Goal: Information Seeking & Learning: Learn about a topic

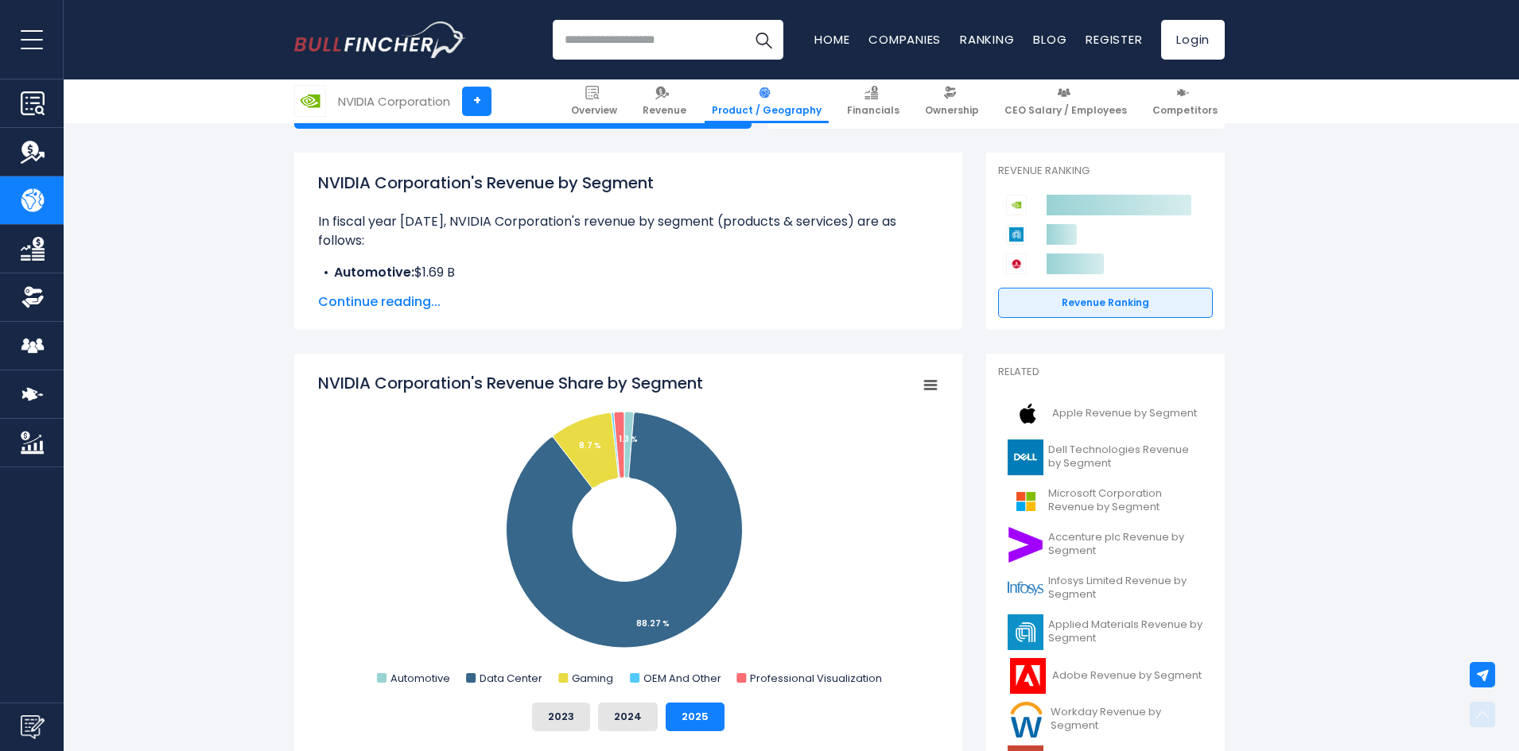
scroll to position [318, 0]
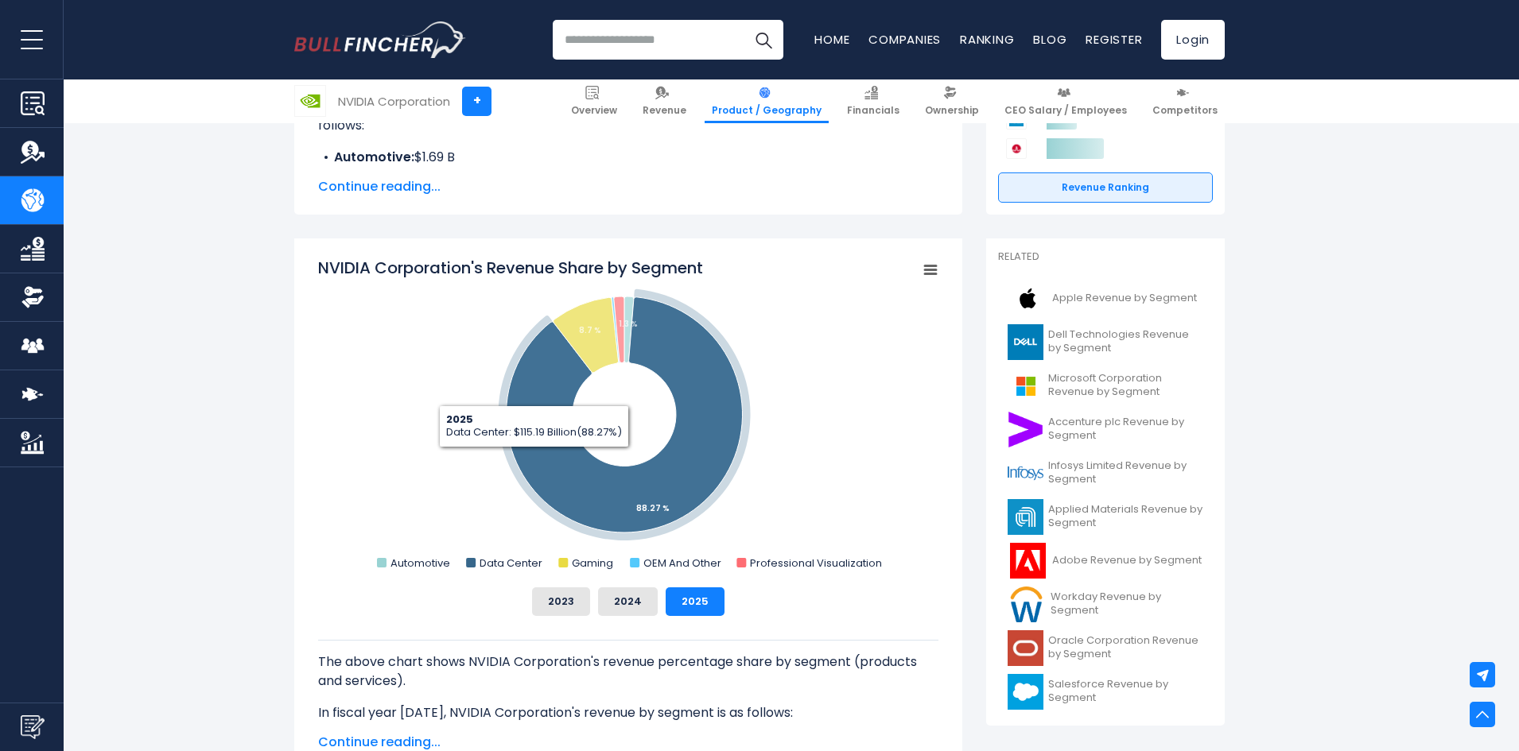
click at [547, 455] on icon "NVIDIA Corporation's Revenue Share by Segment" at bounding box center [624, 414] width 236 height 235
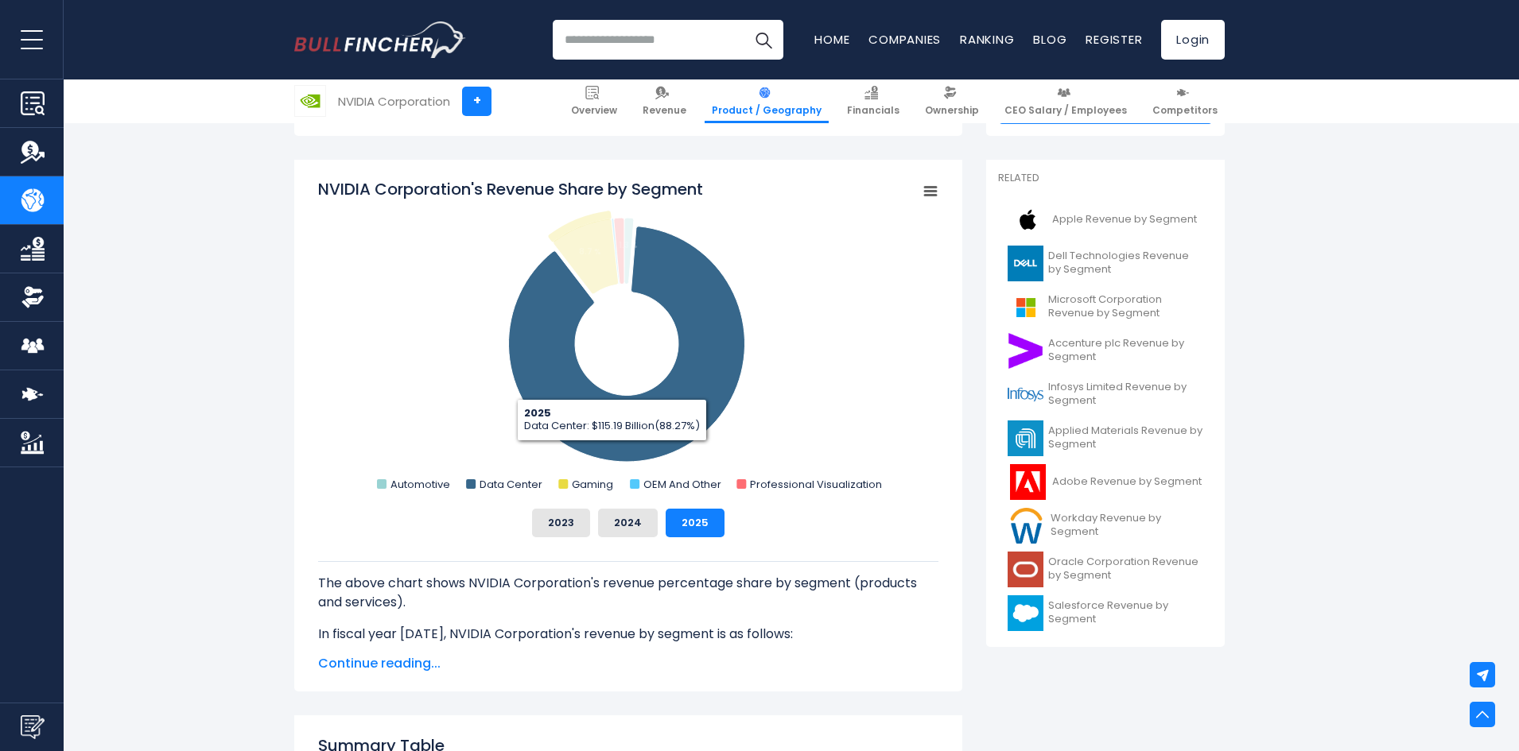
scroll to position [398, 0]
click at [495, 481] on text "Data Center" at bounding box center [510, 483] width 63 height 15
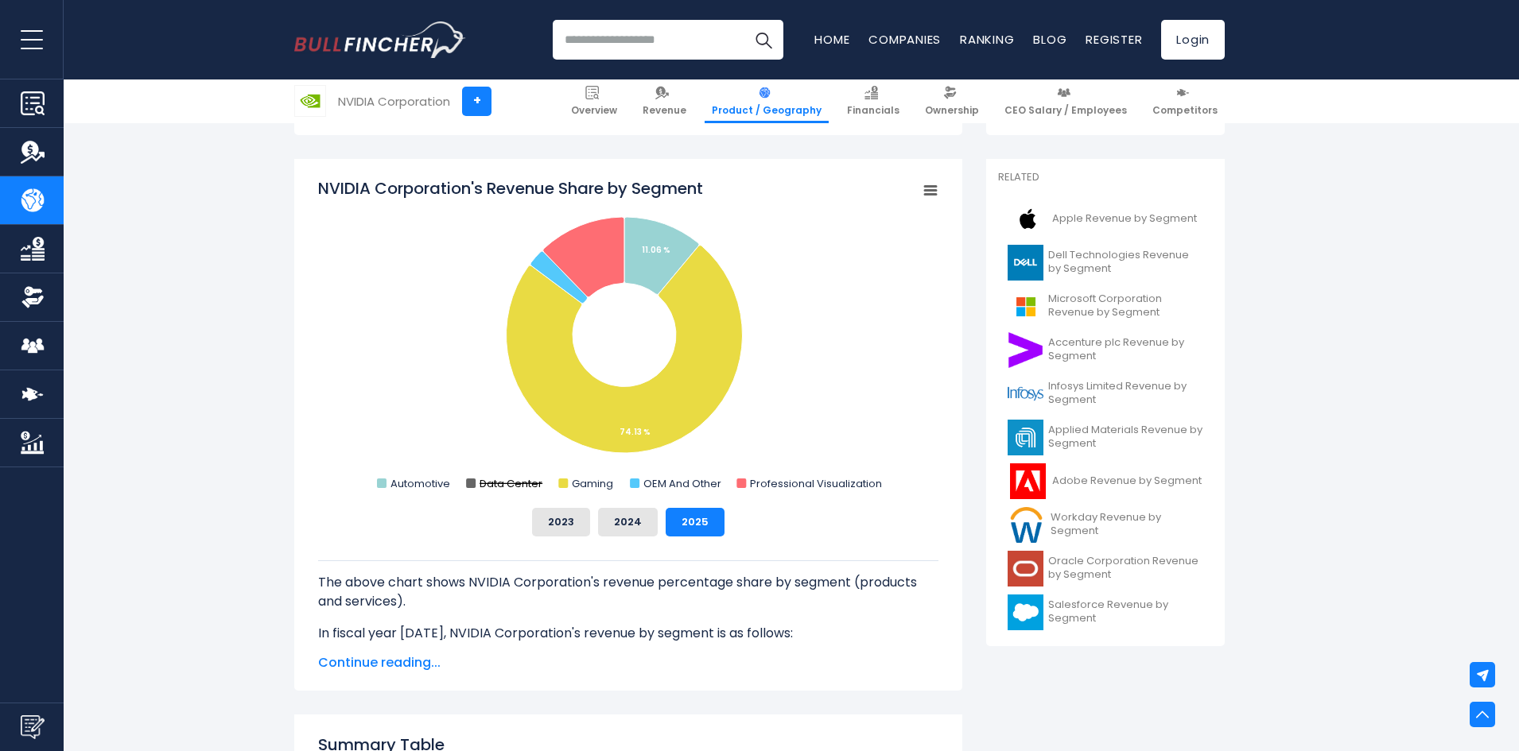
click at [503, 484] on text "Data Center" at bounding box center [510, 483] width 63 height 15
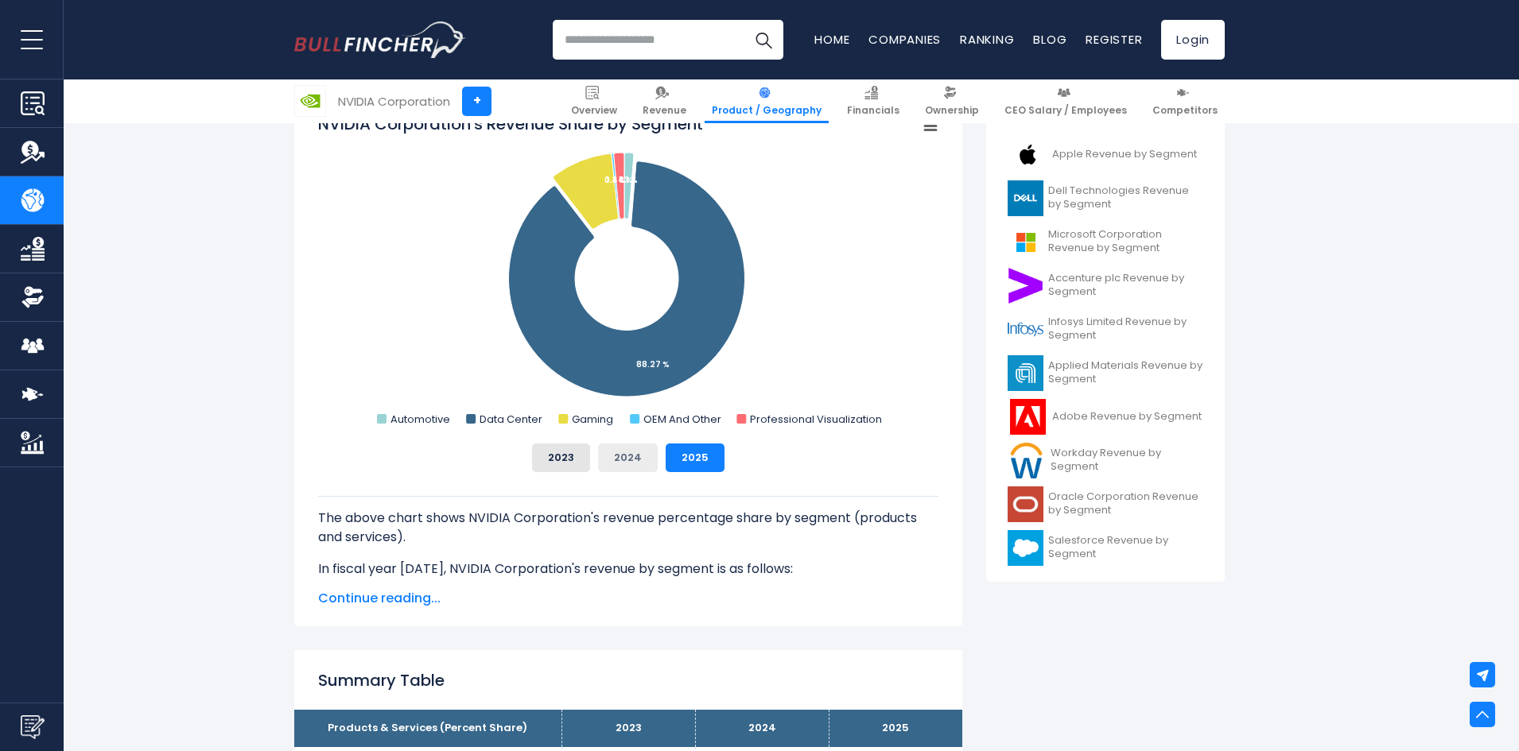
scroll to position [795, 0]
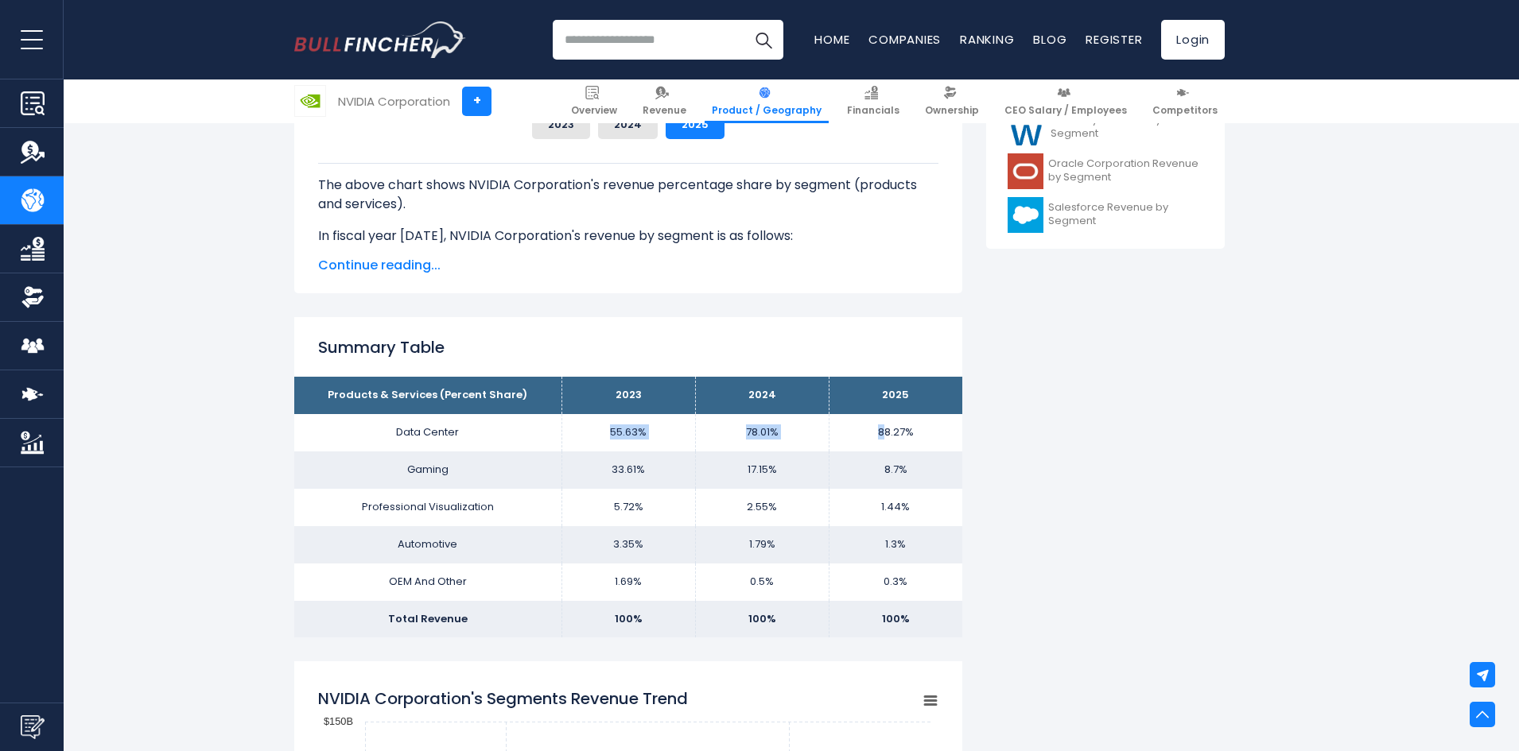
drag, startPoint x: 607, startPoint y: 436, endPoint x: 886, endPoint y: 447, distance: 278.5
click at [886, 447] on tr "Data Center 55.63% 78.01% 88.27%" at bounding box center [628, 432] width 668 height 37
click at [886, 447] on td "88.27%" at bounding box center [895, 432] width 134 height 37
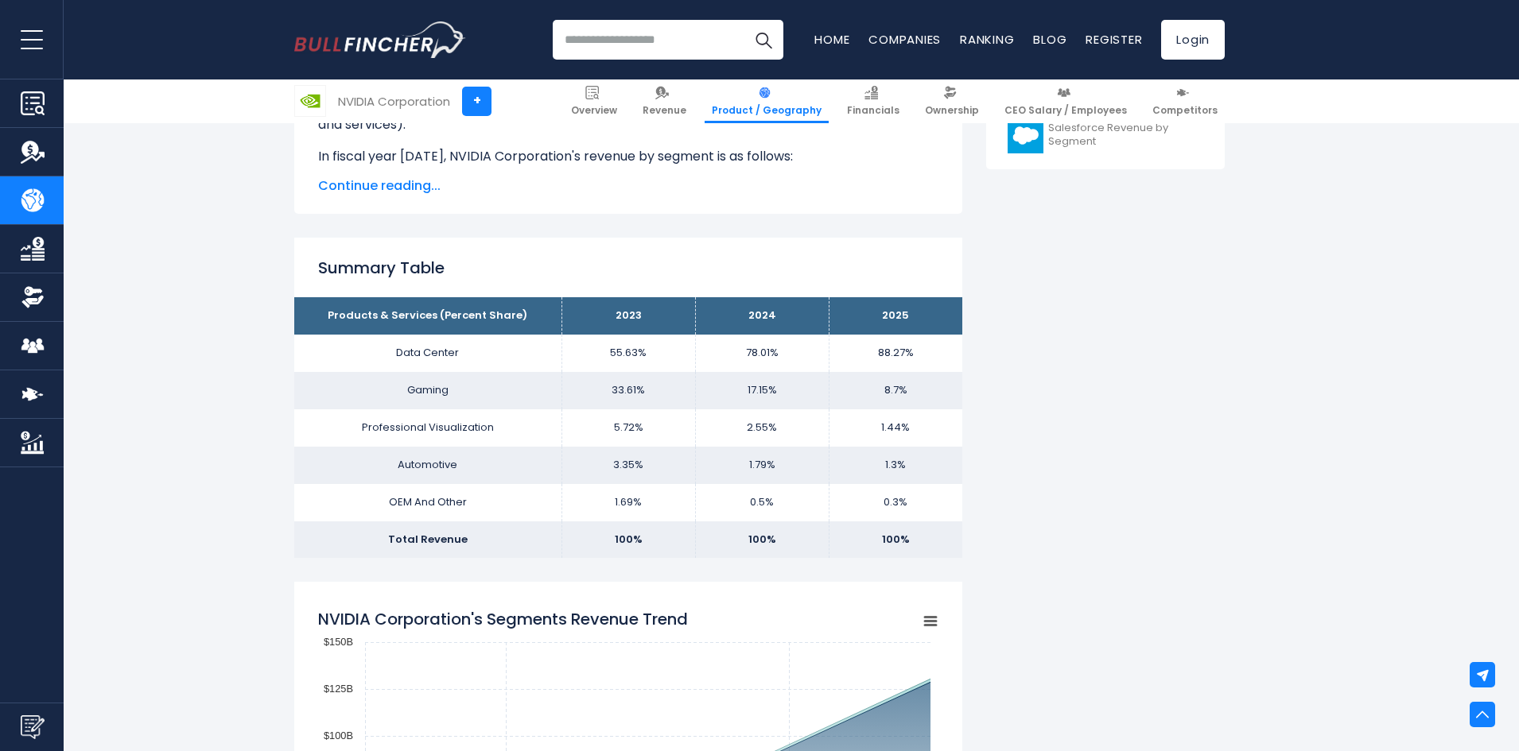
scroll to position [1431, 0]
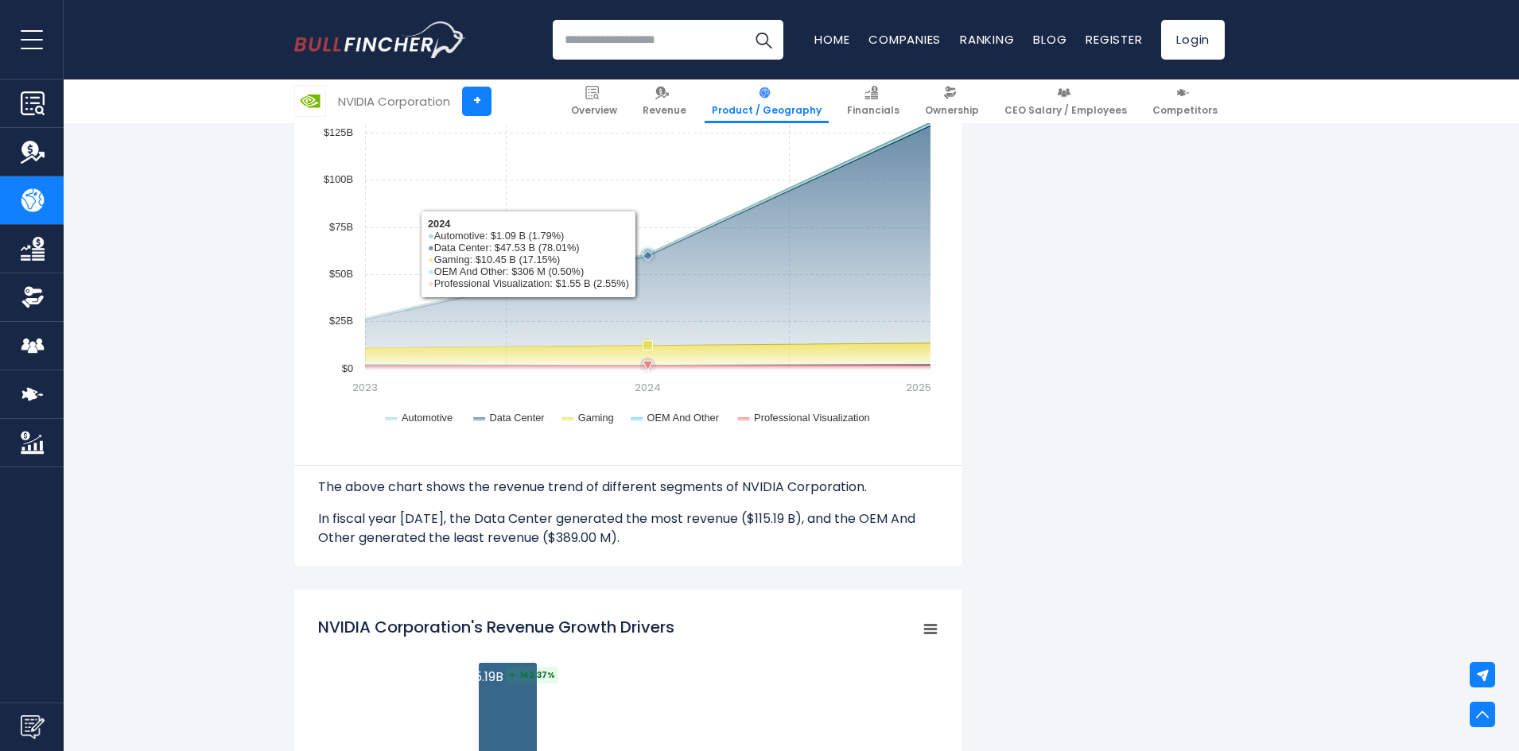
click at [727, 253] on rect "NVIDIA Corporation's Segments Revenue Trend" at bounding box center [628, 243] width 620 height 398
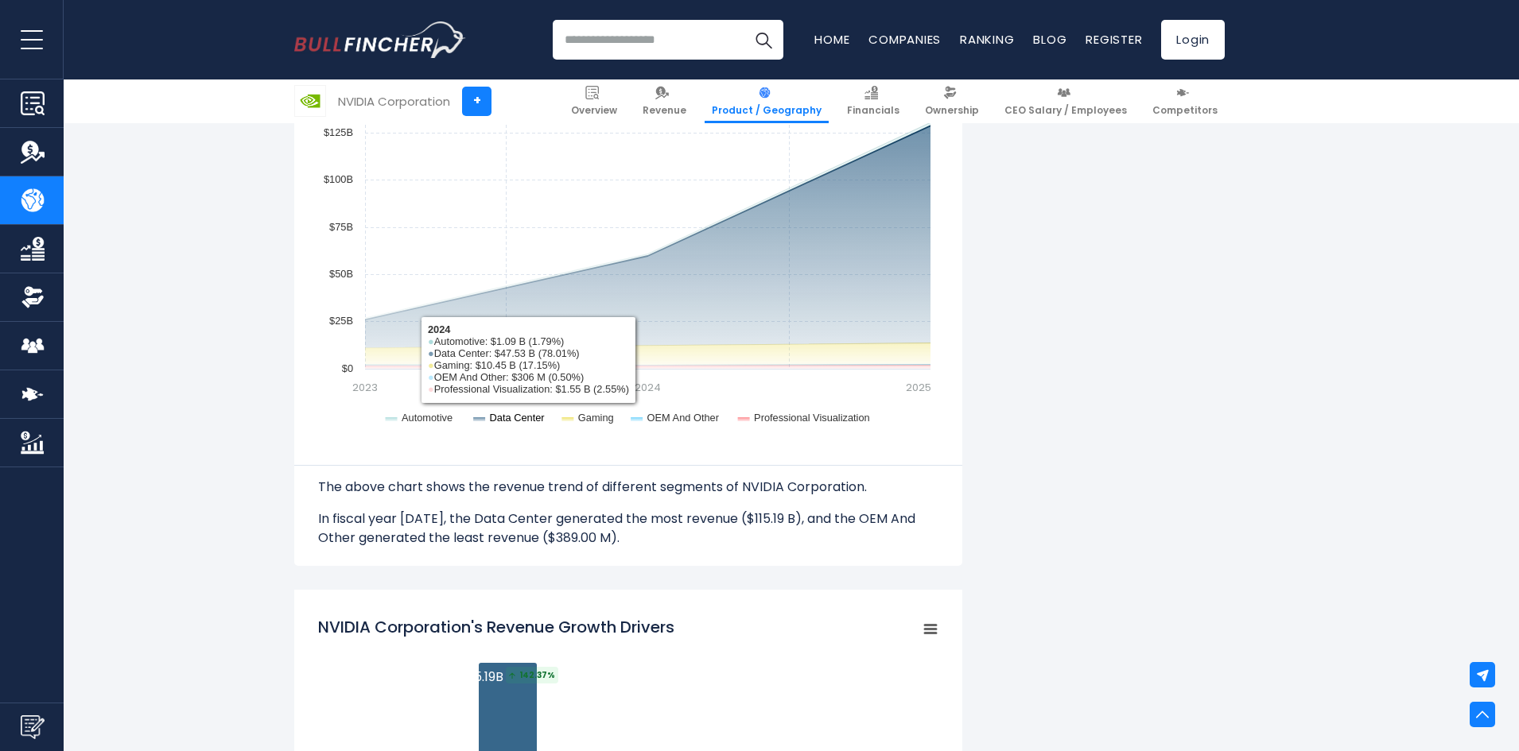
click at [520, 417] on text "Data Center" at bounding box center [518, 418] width 56 height 12
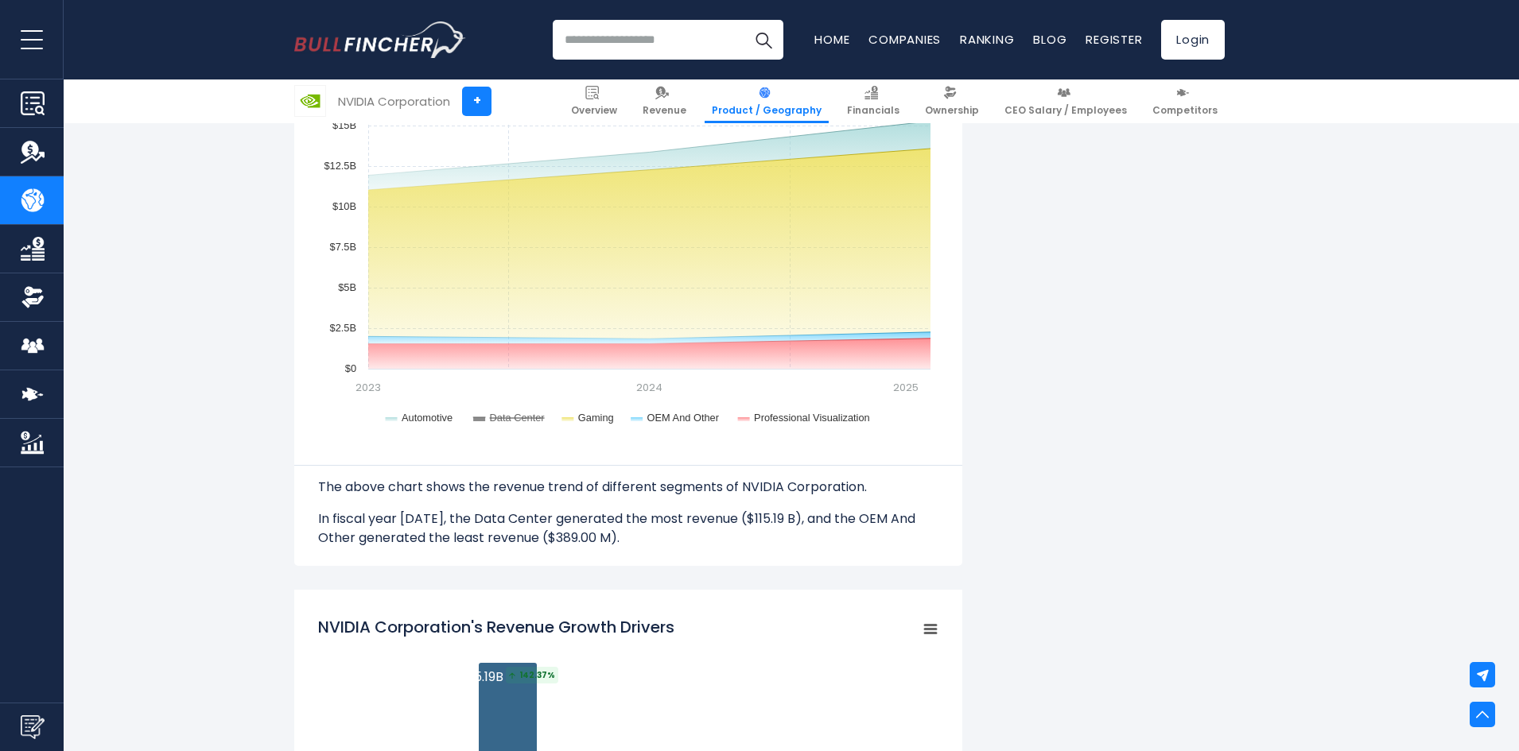
scroll to position [1352, 0]
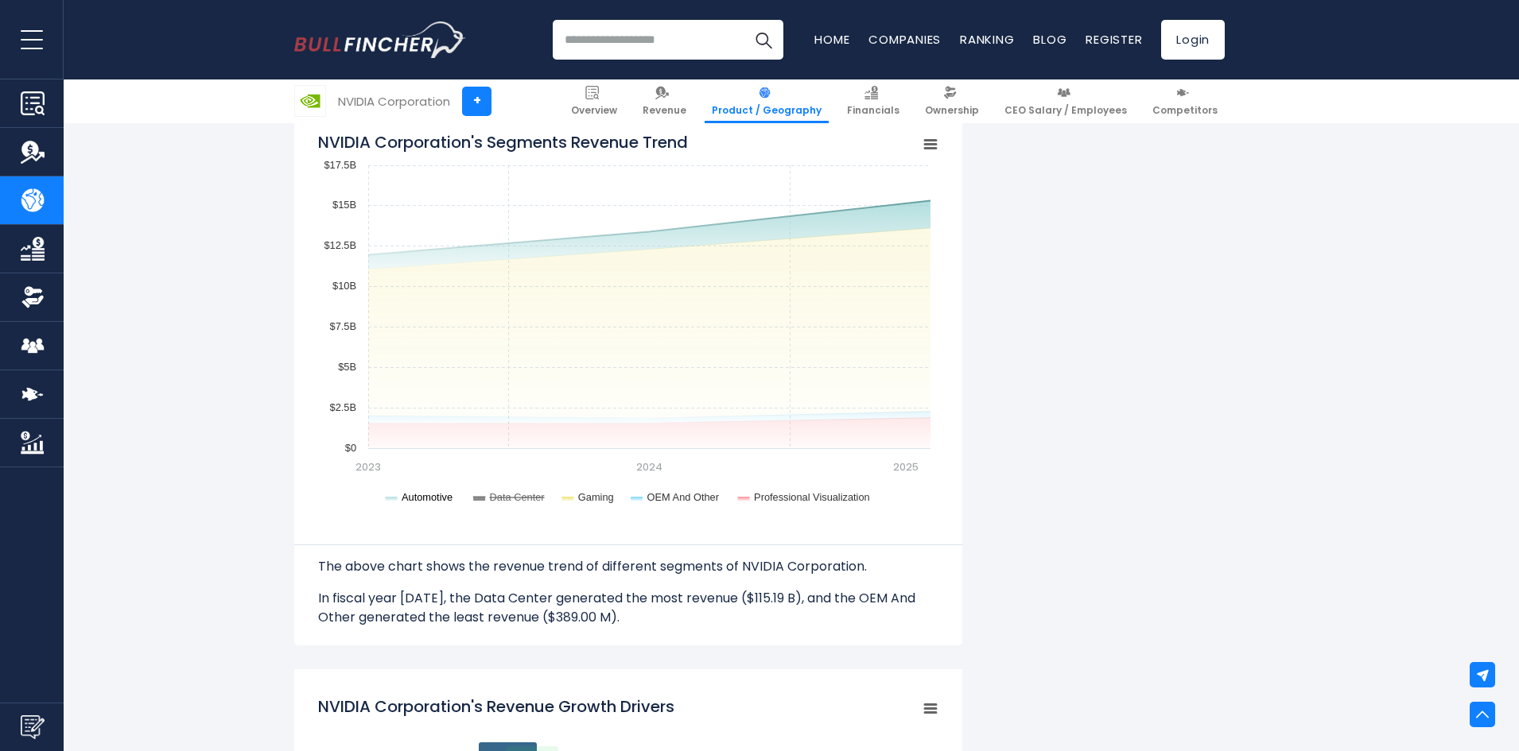
click at [426, 496] on text "Automotive" at bounding box center [426, 497] width 51 height 12
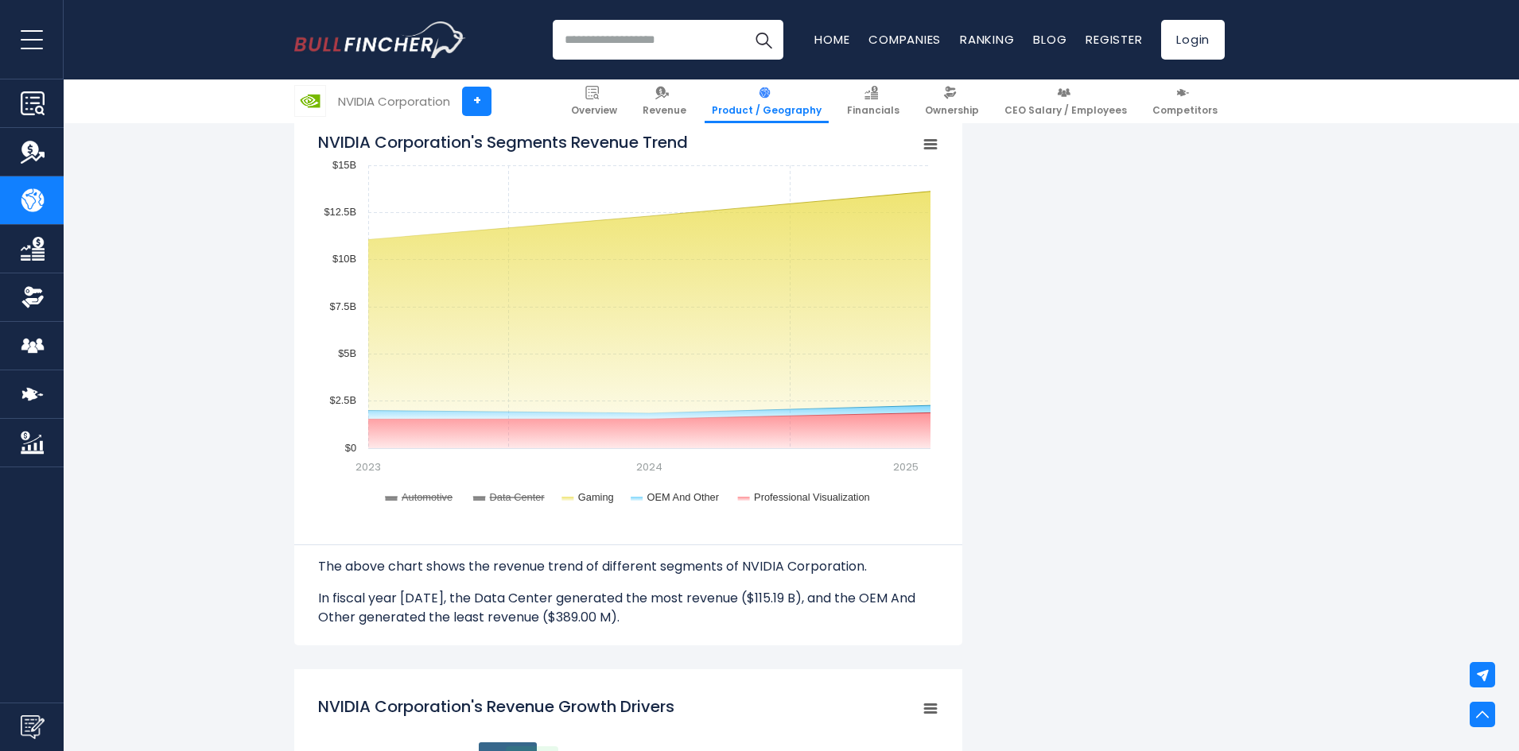
click at [426, 496] on text "Automotive" at bounding box center [426, 497] width 51 height 12
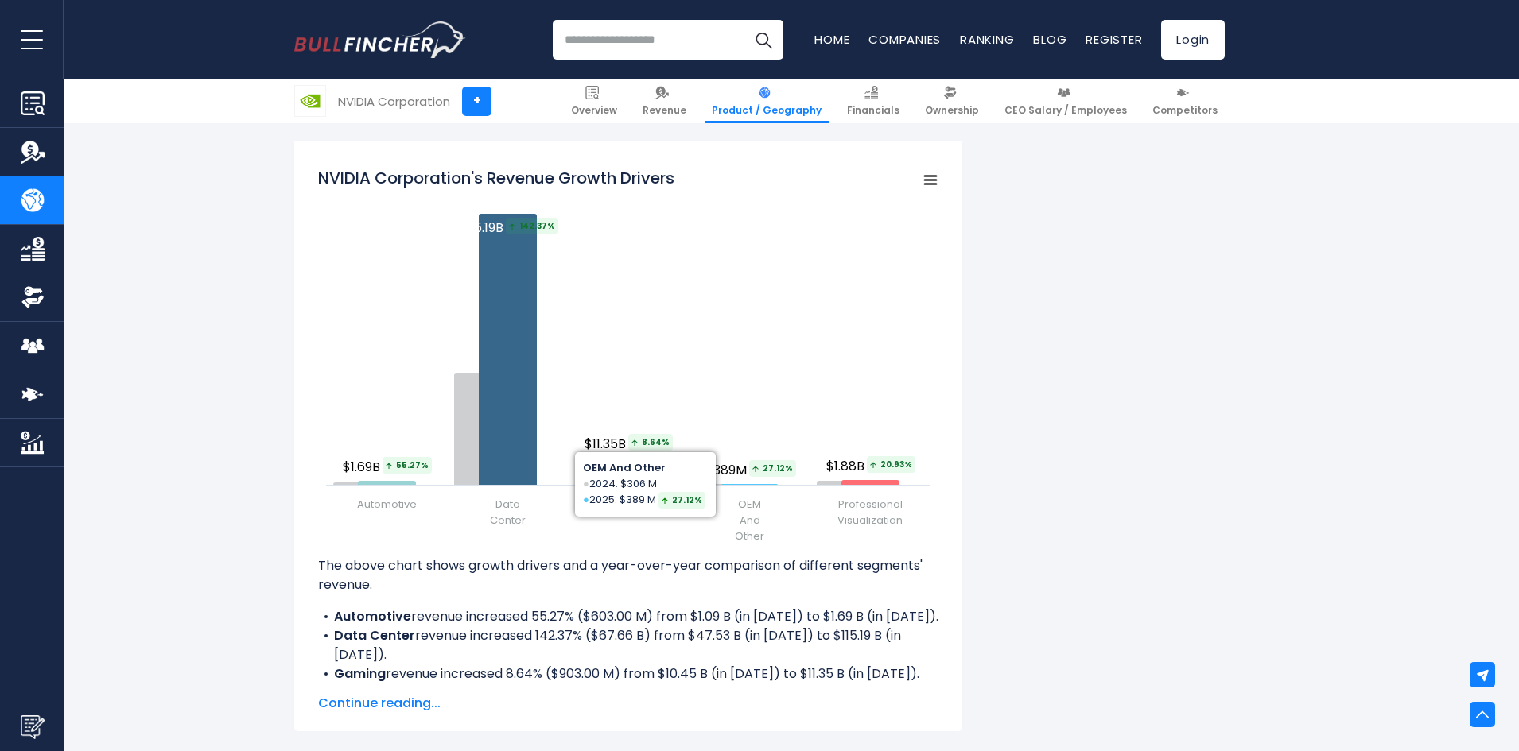
scroll to position [1908, 0]
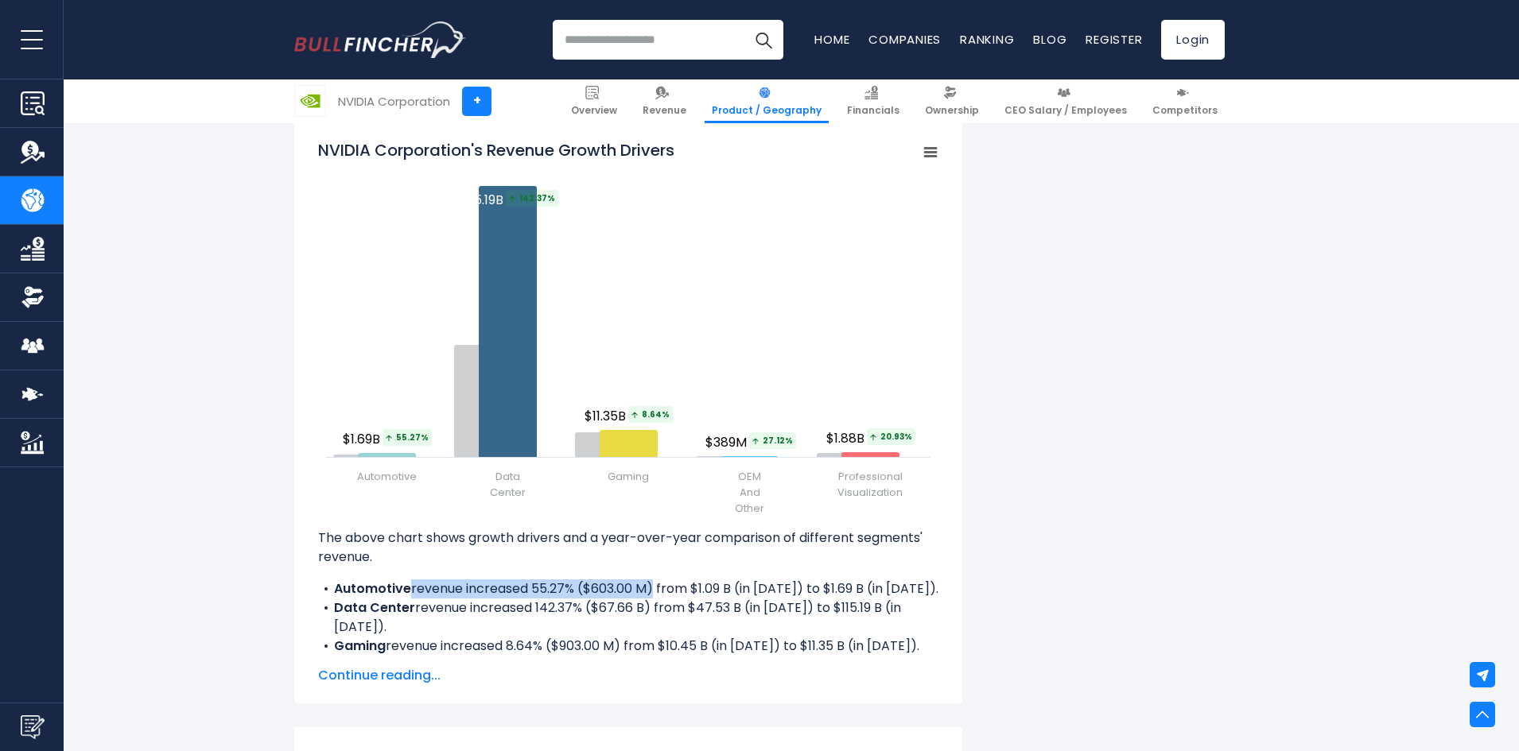
drag, startPoint x: 409, startPoint y: 588, endPoint x: 651, endPoint y: 586, distance: 242.5
click at [651, 586] on li "Automotive revenue increased 55.27% ($603.00 M) from $1.09 B (in 2024) to $1.69…" at bounding box center [628, 589] width 620 height 19
drag, startPoint x: 652, startPoint y: 586, endPoint x: 862, endPoint y: 596, distance: 210.1
click at [862, 596] on li "Automotive revenue increased 55.27% ($603.00 M) from $1.09 B (in 2024) to $1.69…" at bounding box center [628, 589] width 620 height 19
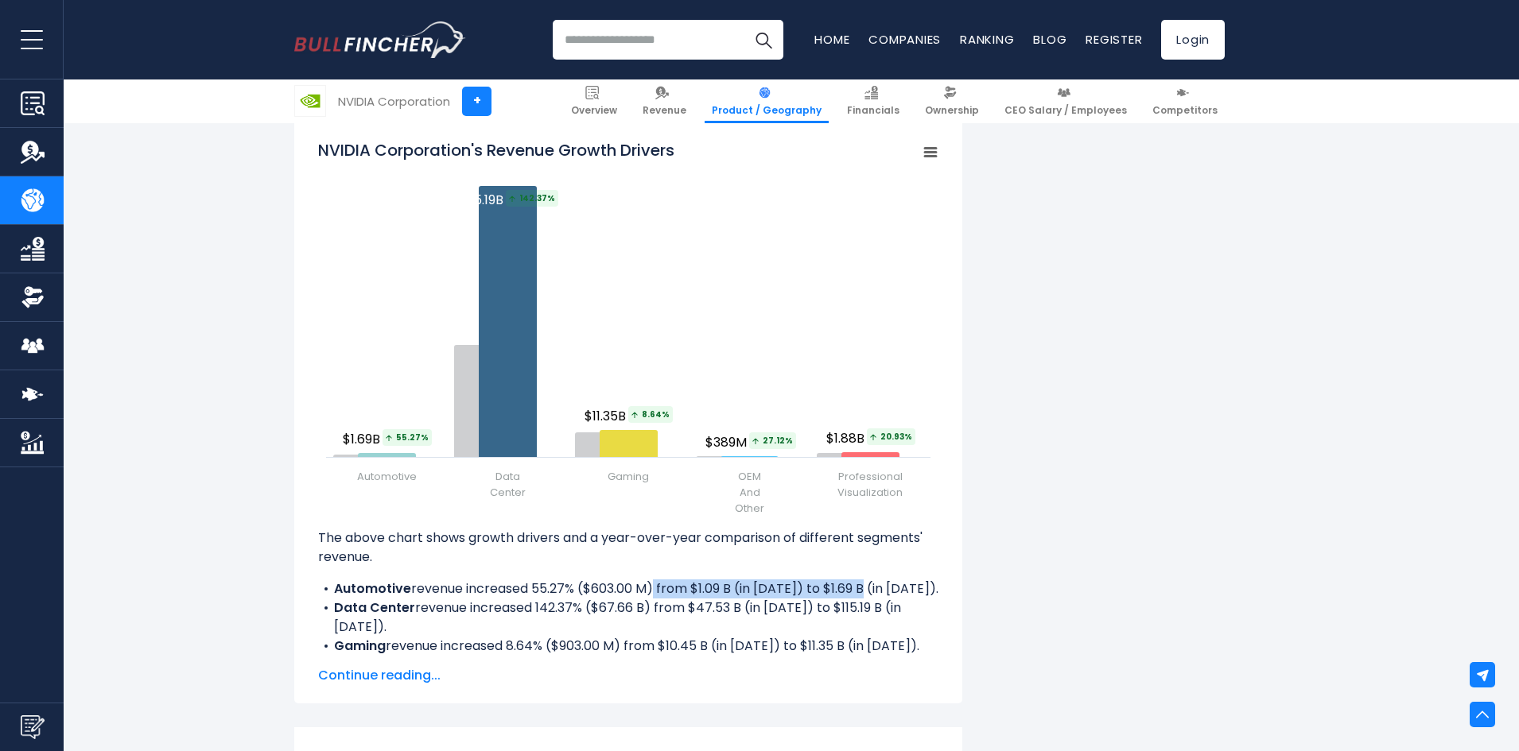
click at [862, 596] on li "Automotive revenue increased 55.27% ($603.00 M) from $1.09 B (in 2024) to $1.69…" at bounding box center [628, 589] width 620 height 19
drag, startPoint x: 448, startPoint y: 611, endPoint x: 771, endPoint y: 603, distance: 323.7
click at [771, 603] on li "Data Center revenue increased 142.37% ($67.66 B) from $47.53 B (in 2024) to $11…" at bounding box center [628, 618] width 620 height 38
click at [772, 601] on li "Data Center revenue increased 142.37% ($67.66 B) from $47.53 B (in 2024) to $11…" at bounding box center [628, 618] width 620 height 38
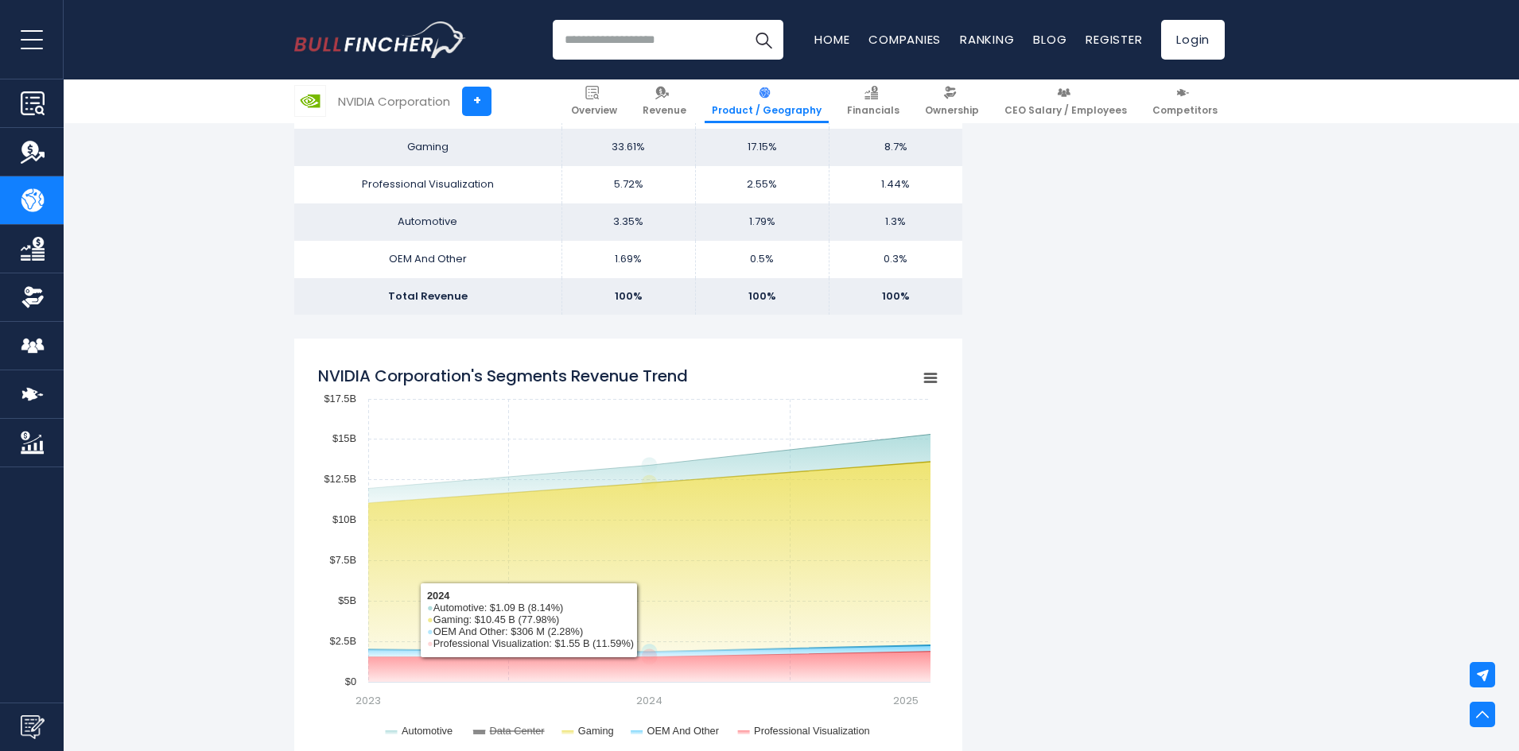
scroll to position [1272, 0]
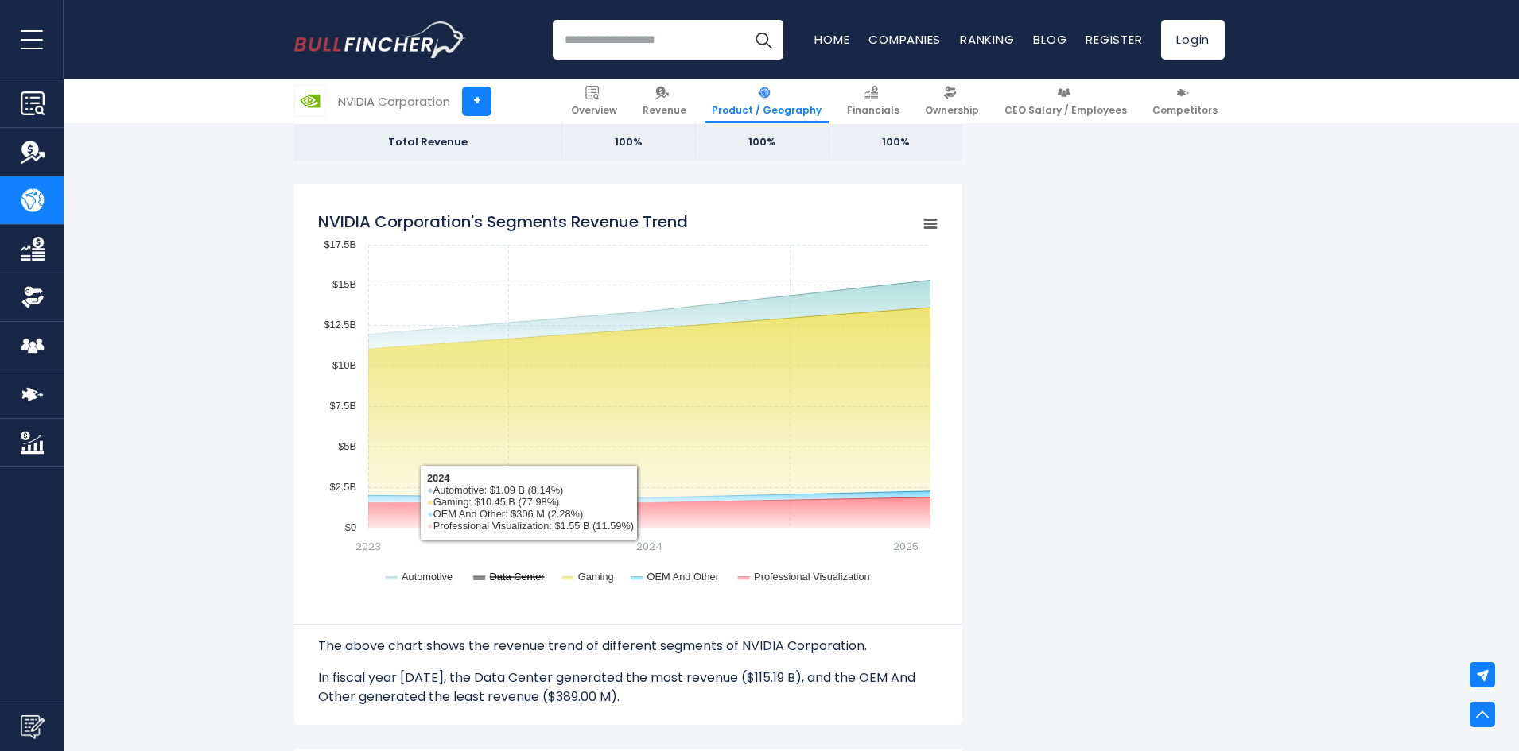
click at [514, 579] on text "Data Center" at bounding box center [518, 577] width 56 height 12
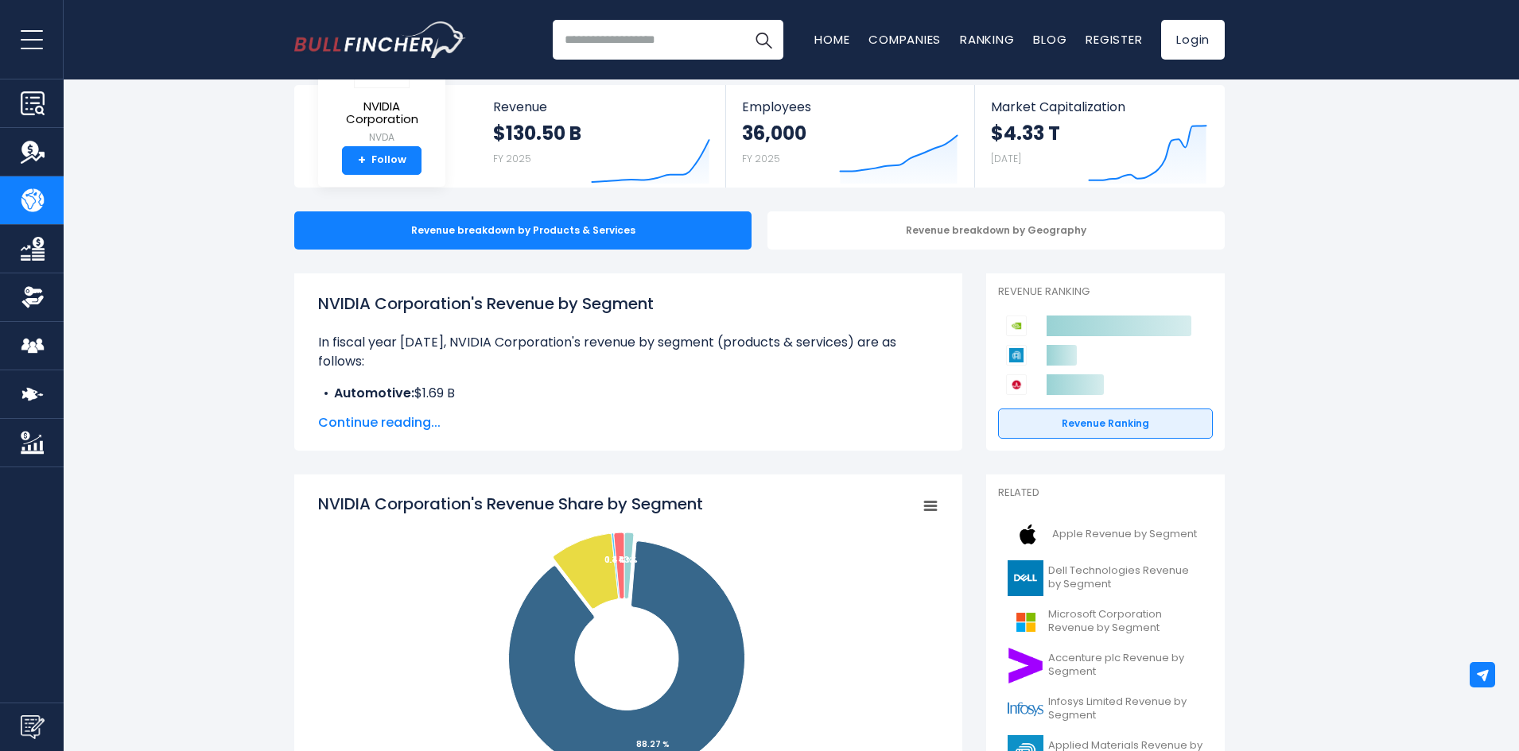
scroll to position [0, 0]
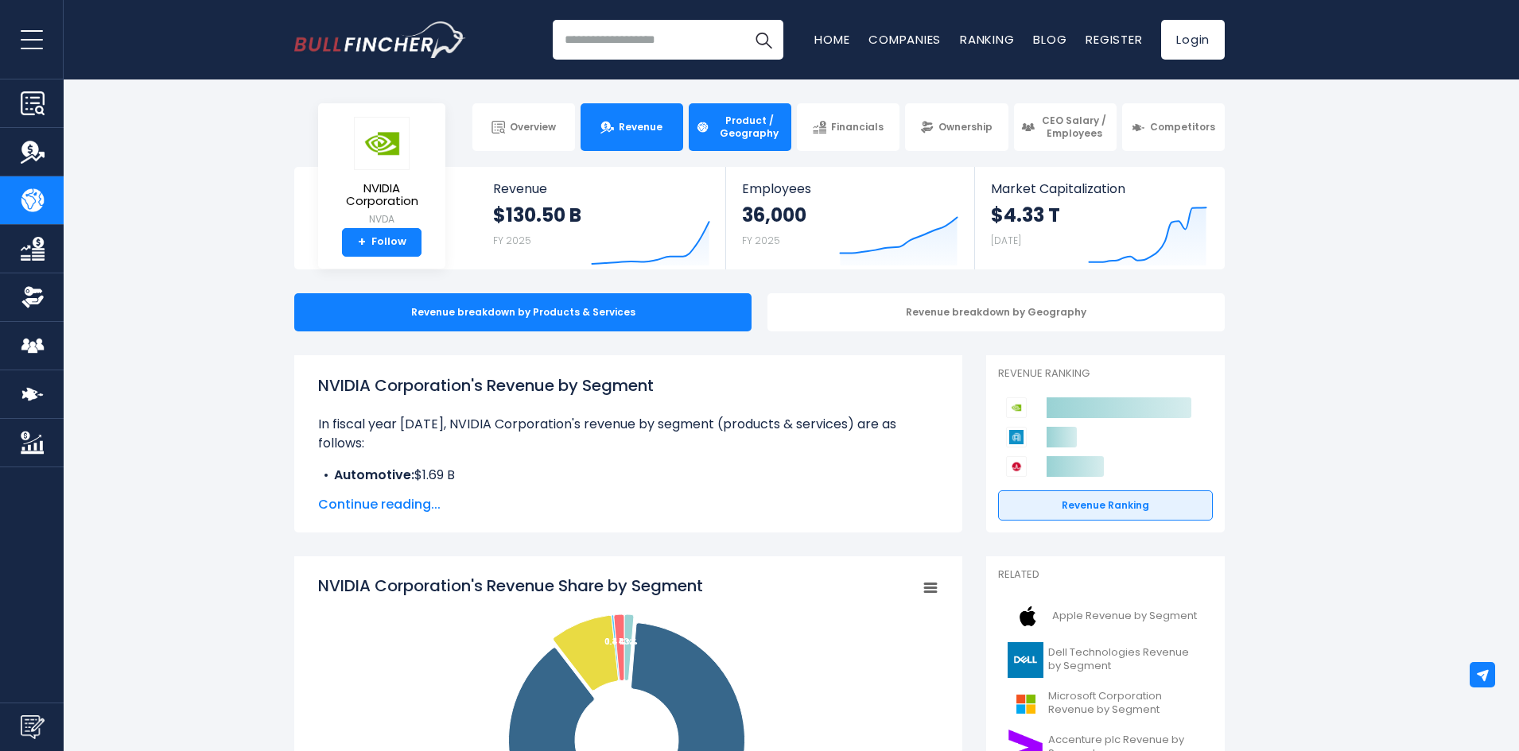
click at [603, 122] on img at bounding box center [607, 128] width 14 height 14
click at [403, 45] on img "Go to homepage" at bounding box center [380, 39] width 172 height 37
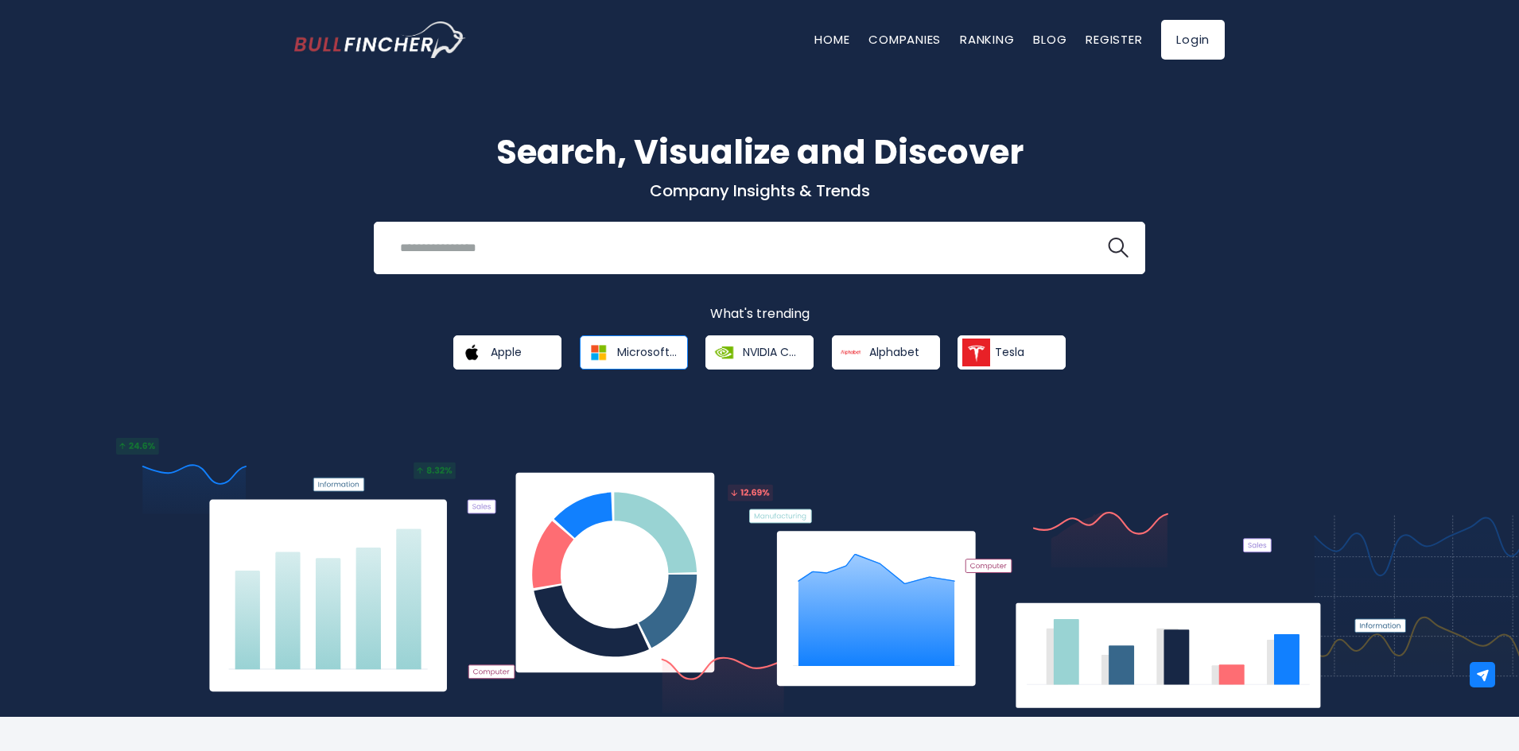
click at [612, 356] on link "Microsoft Corporation" at bounding box center [634, 353] width 108 height 34
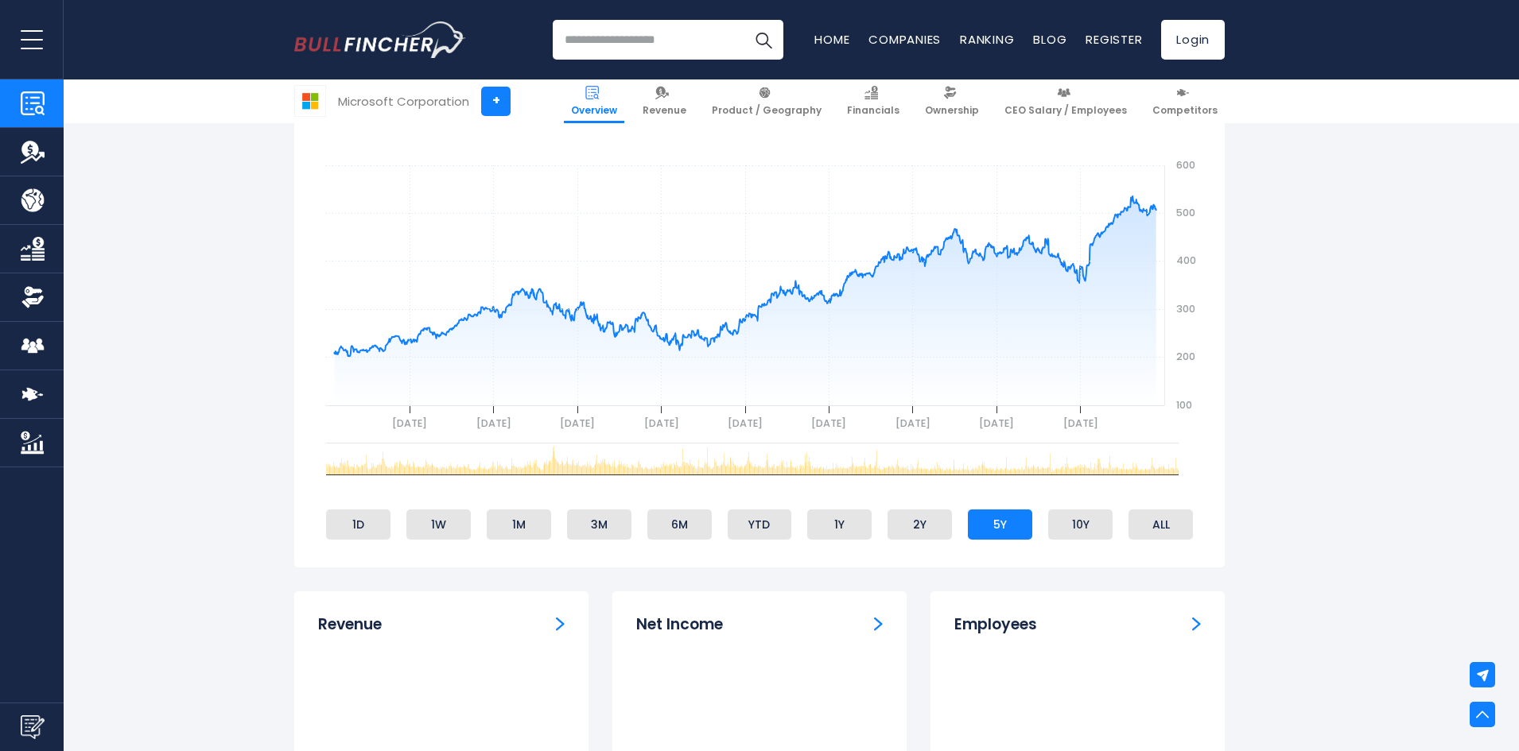
scroll to position [636, 0]
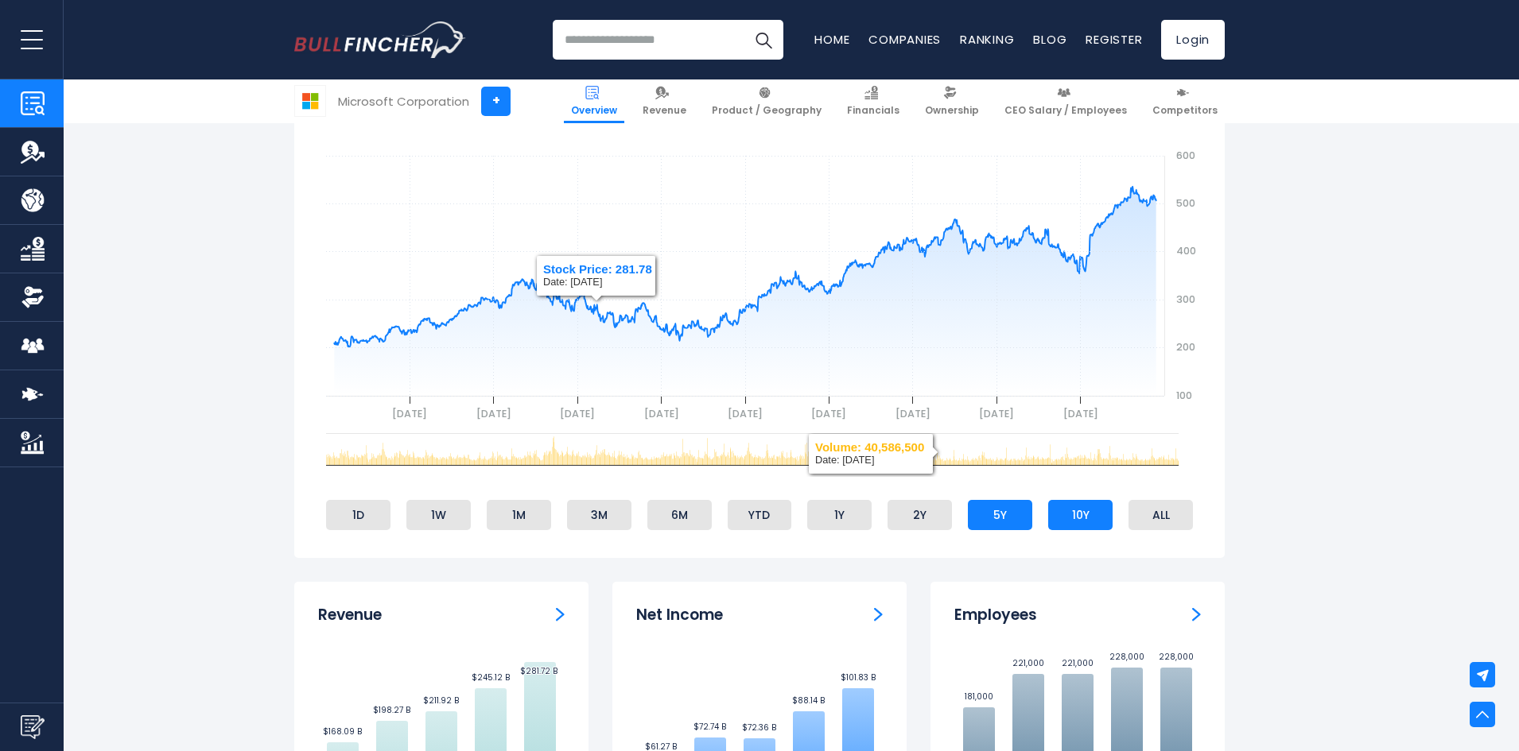
click at [1088, 518] on li "10Y" at bounding box center [1080, 515] width 64 height 30
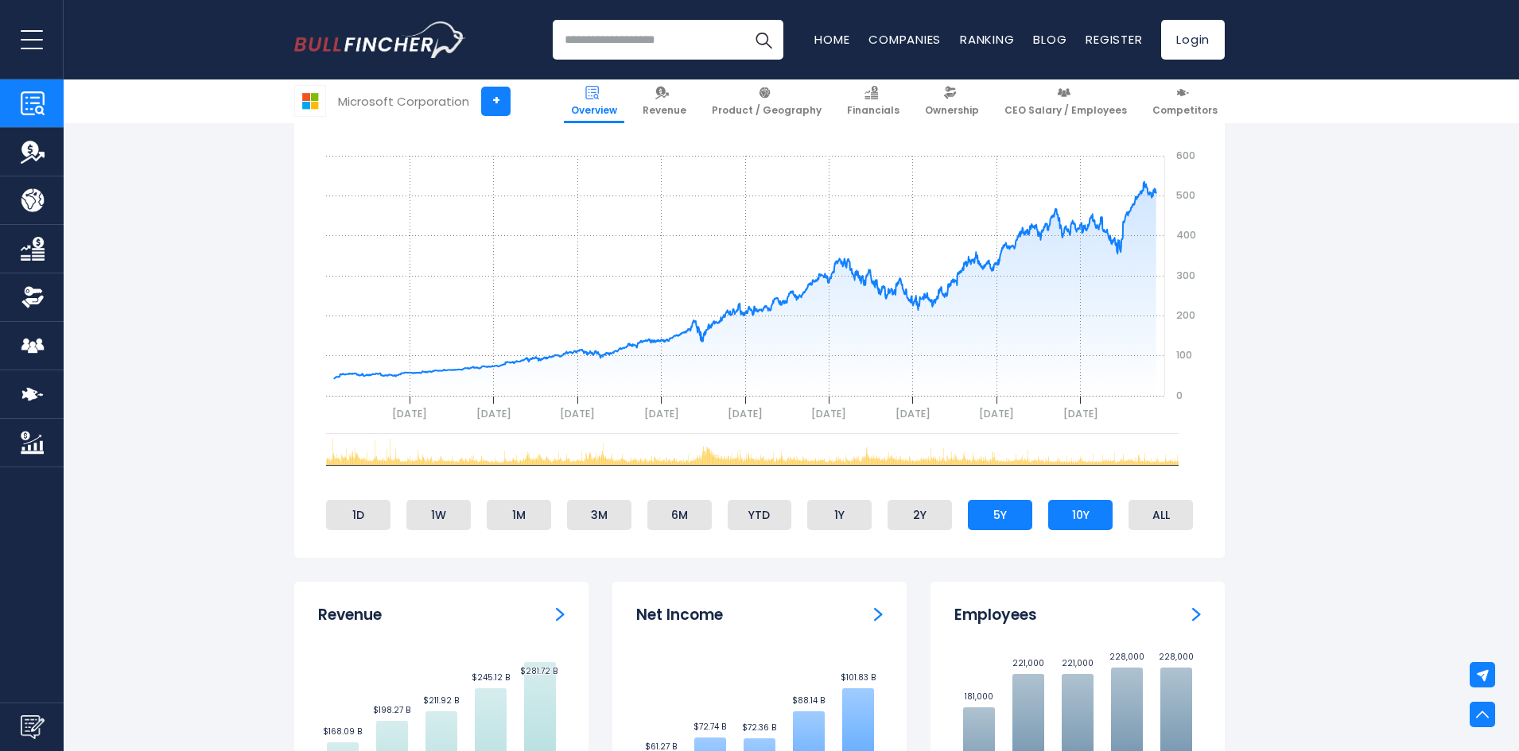
click at [977, 515] on li "5Y" at bounding box center [1000, 515] width 64 height 30
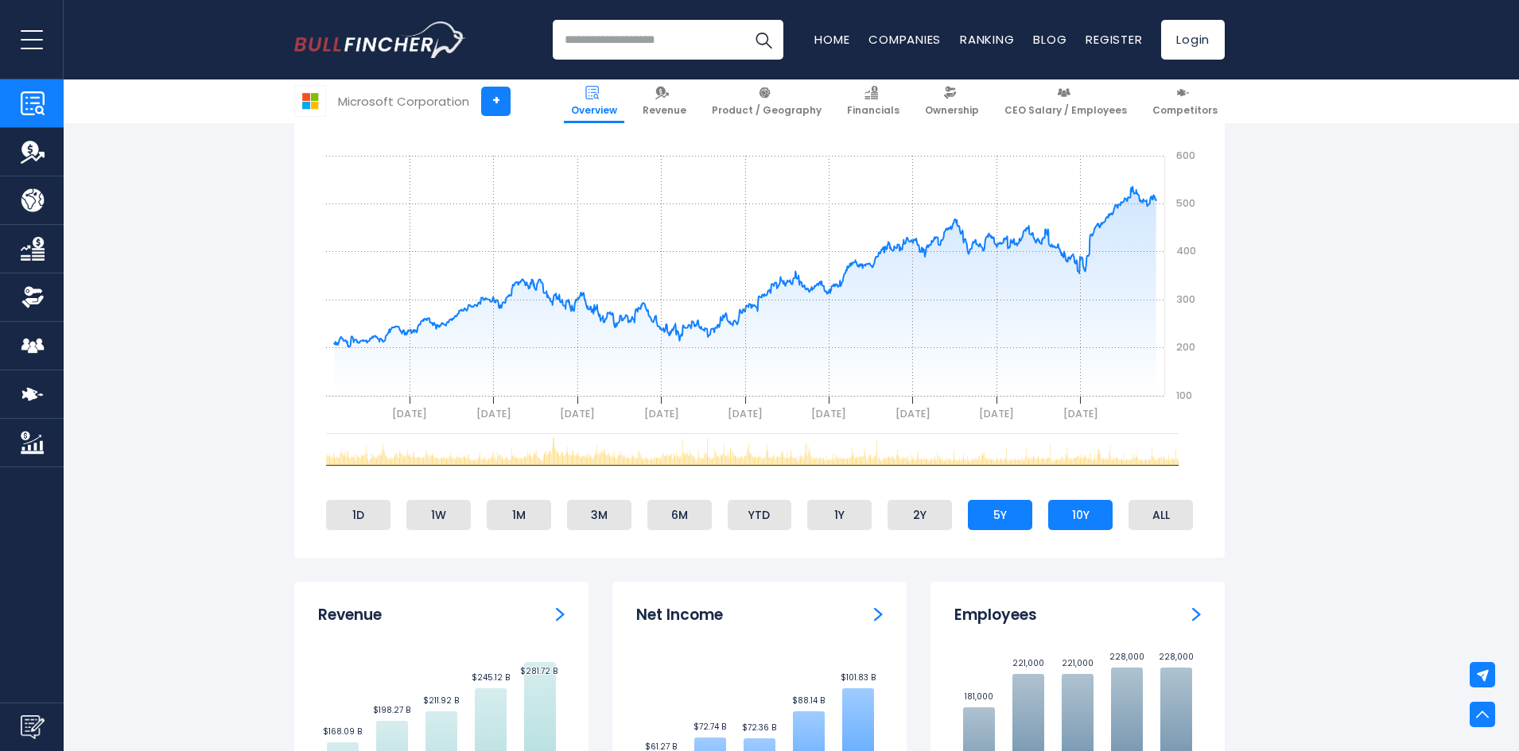
click at [1083, 513] on li "10Y" at bounding box center [1080, 515] width 64 height 30
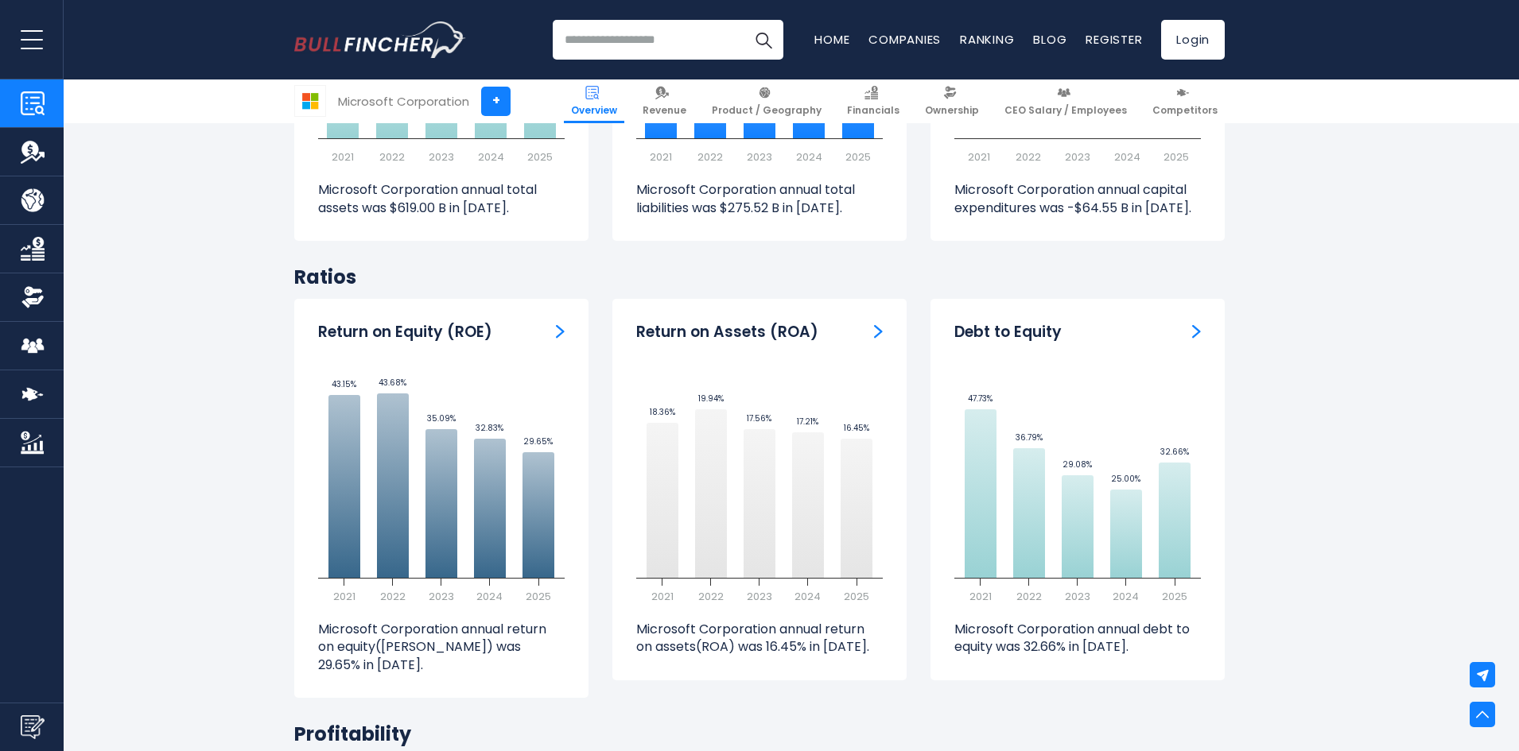
scroll to position [3180, 0]
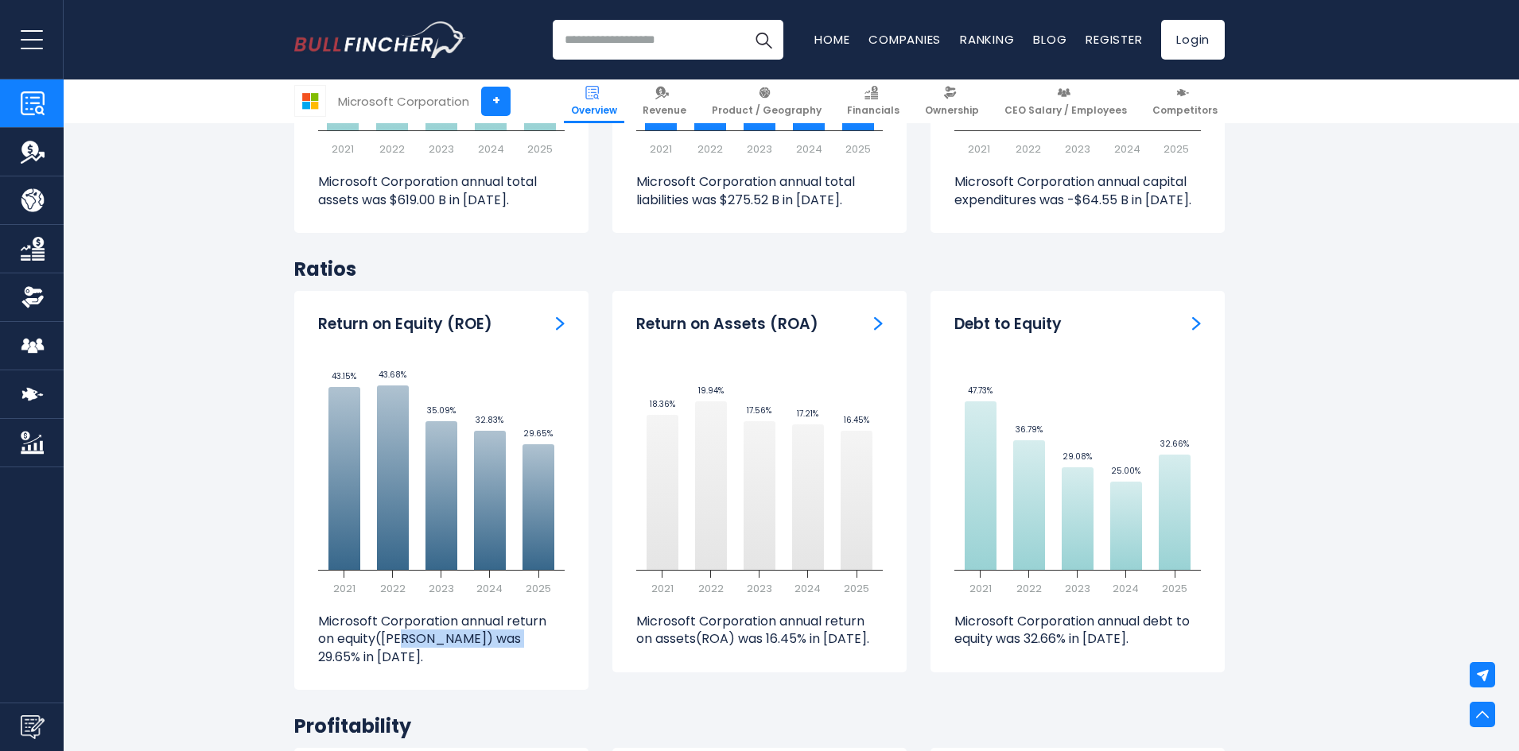
drag, startPoint x: 418, startPoint y: 641, endPoint x: 492, endPoint y: 645, distance: 74.0
click at [492, 645] on p "Microsoft Corporation annual return on equity([PERSON_NAME]) was 29.65% in [DAT…" at bounding box center [441, 639] width 246 height 53
click at [493, 645] on p "Microsoft Corporation annual return on equity([PERSON_NAME]) was 29.65% in [DAT…" at bounding box center [441, 639] width 246 height 53
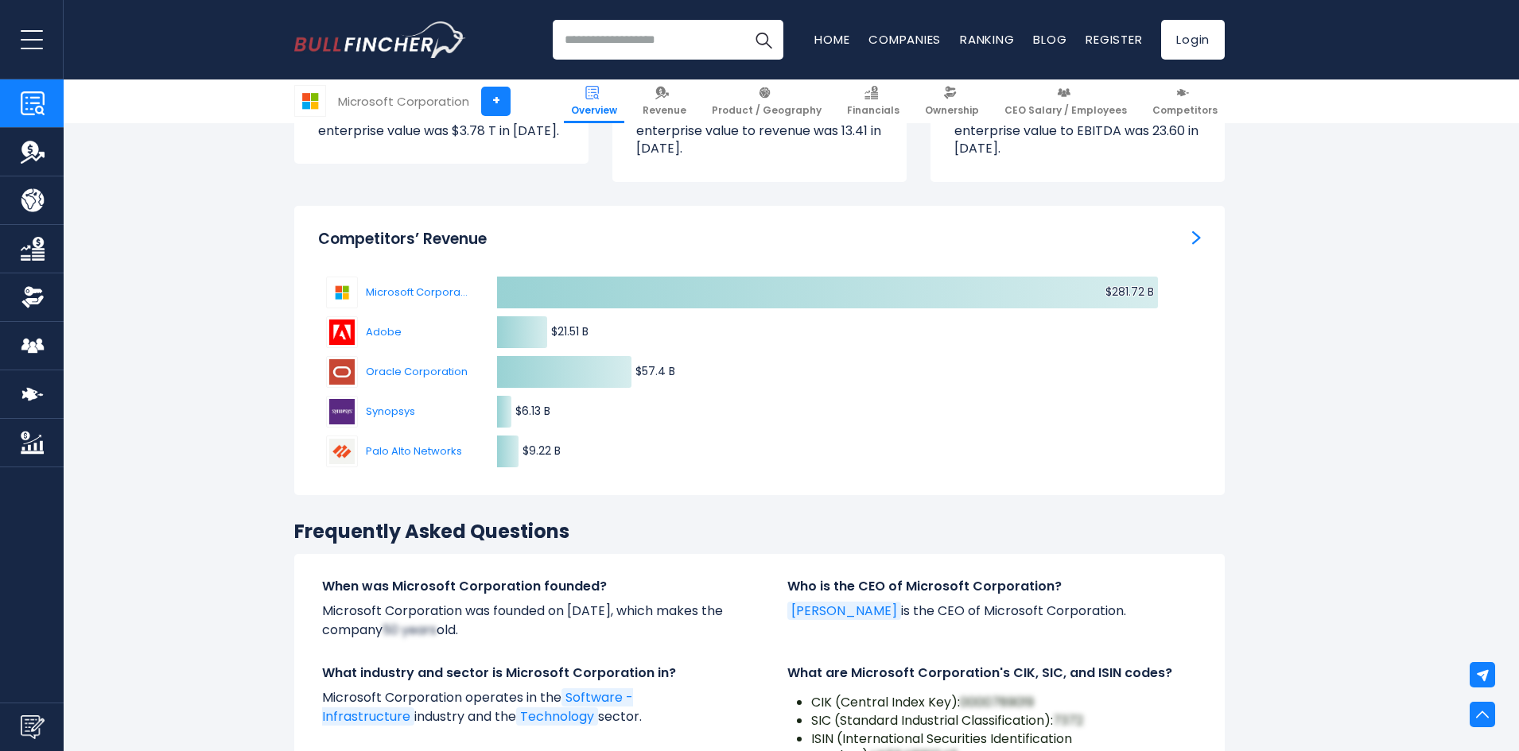
scroll to position [5009, 0]
